Goal: Information Seeking & Learning: Check status

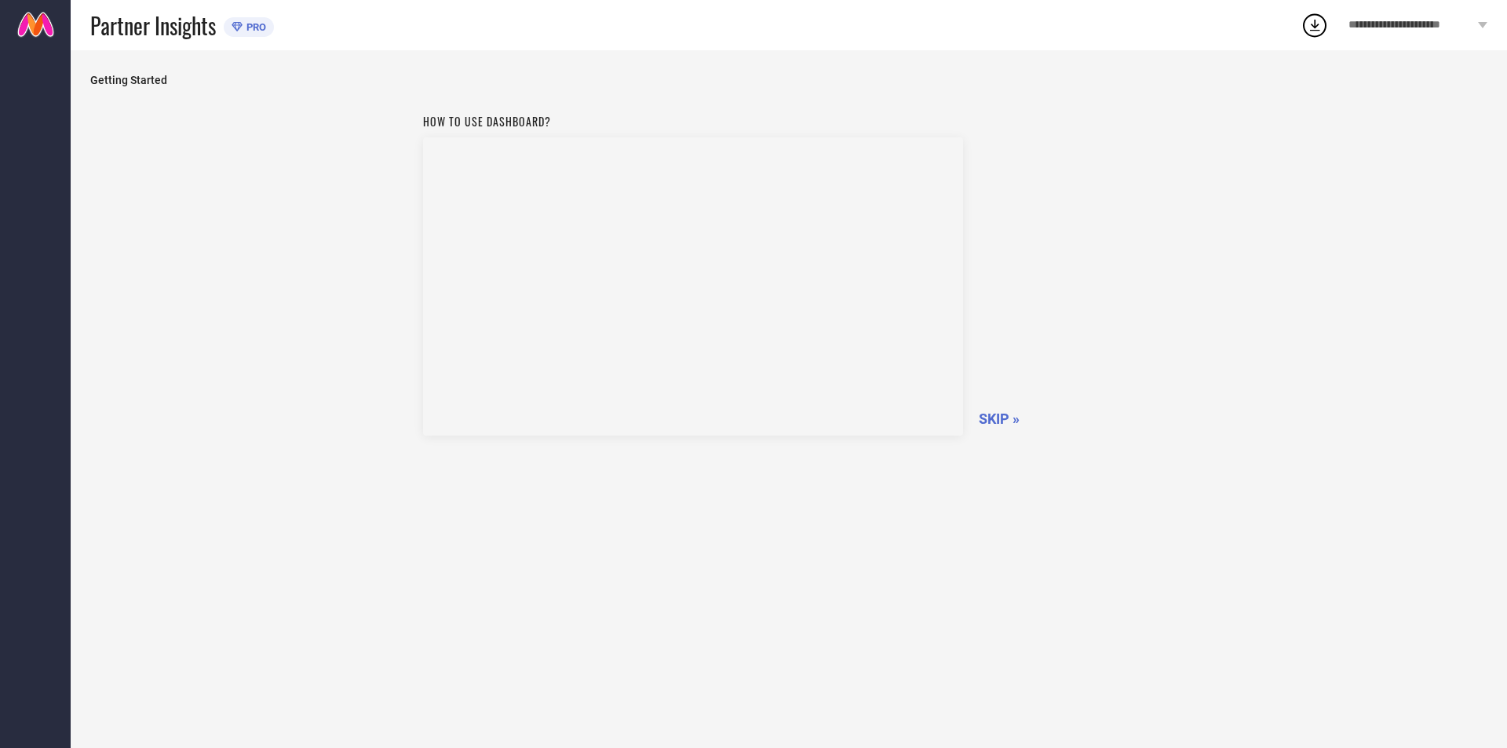
click at [997, 417] on span "SKIP »" at bounding box center [999, 418] width 41 height 16
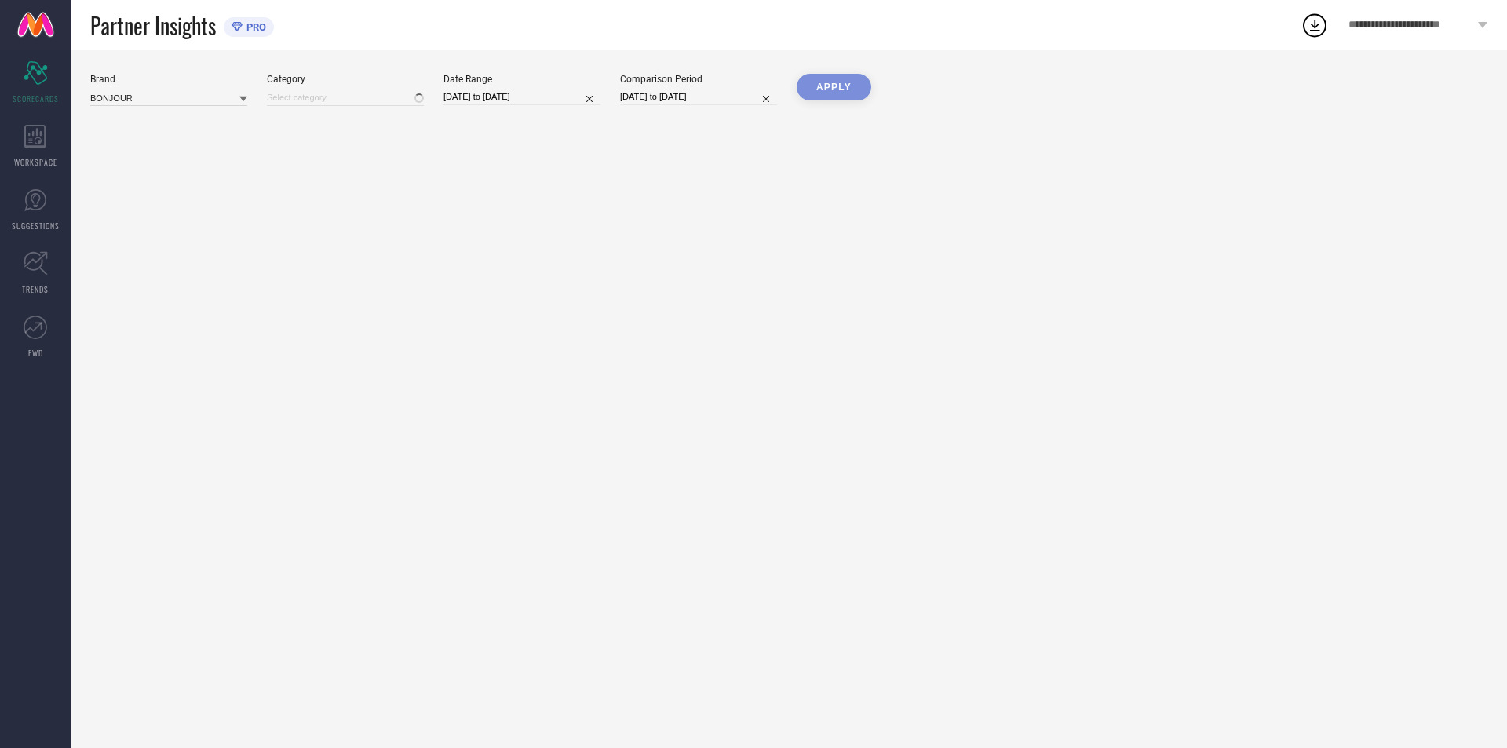
type input "All"
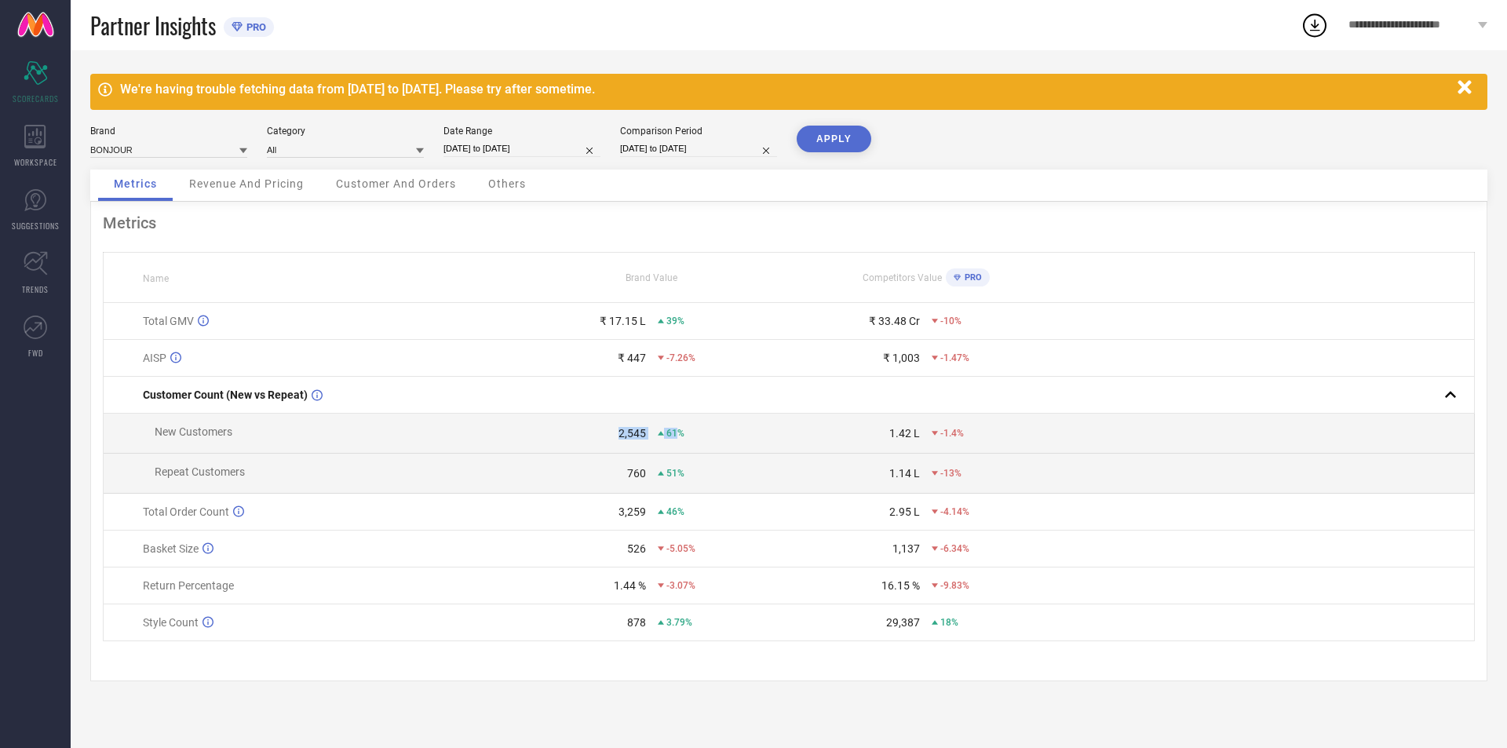
drag, startPoint x: 613, startPoint y: 439, endPoint x: 798, endPoint y: 439, distance: 185.2
click at [687, 439] on div "2,545 61%" at bounding box center [652, 433] width 272 height 13
drag, startPoint x: 891, startPoint y: 438, endPoint x: 915, endPoint y: 438, distance: 23.5
click at [915, 438] on div "1.42 L" at bounding box center [904, 433] width 31 height 13
drag, startPoint x: 625, startPoint y: 362, endPoint x: 636, endPoint y: 362, distance: 11.8
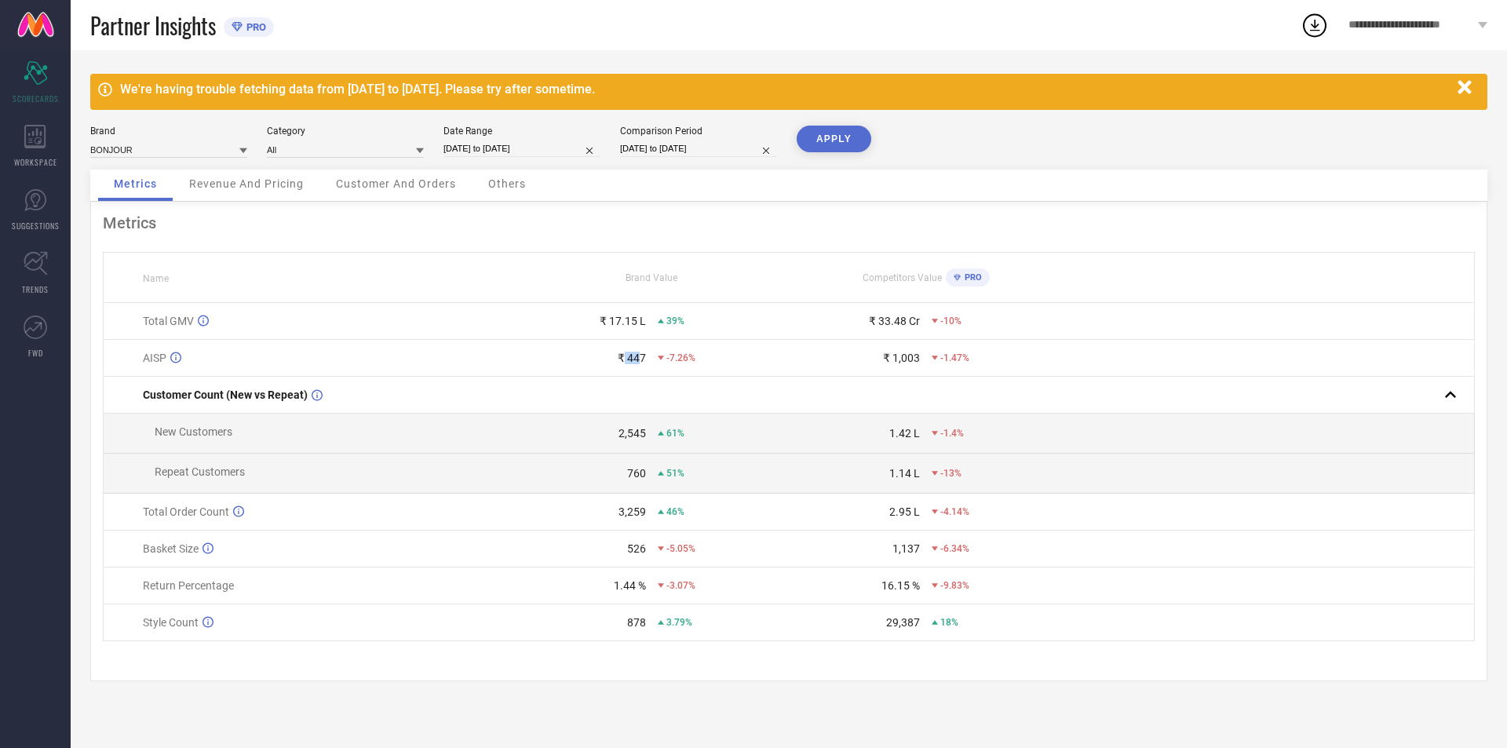
click at [636, 362] on div "₹ 447" at bounding box center [632, 358] width 28 height 13
drag, startPoint x: 896, startPoint y: 359, endPoint x: 918, endPoint y: 359, distance: 22.0
click at [918, 359] on div "₹ 1,003" at bounding box center [901, 358] width 37 height 13
